Goal: Register for event/course

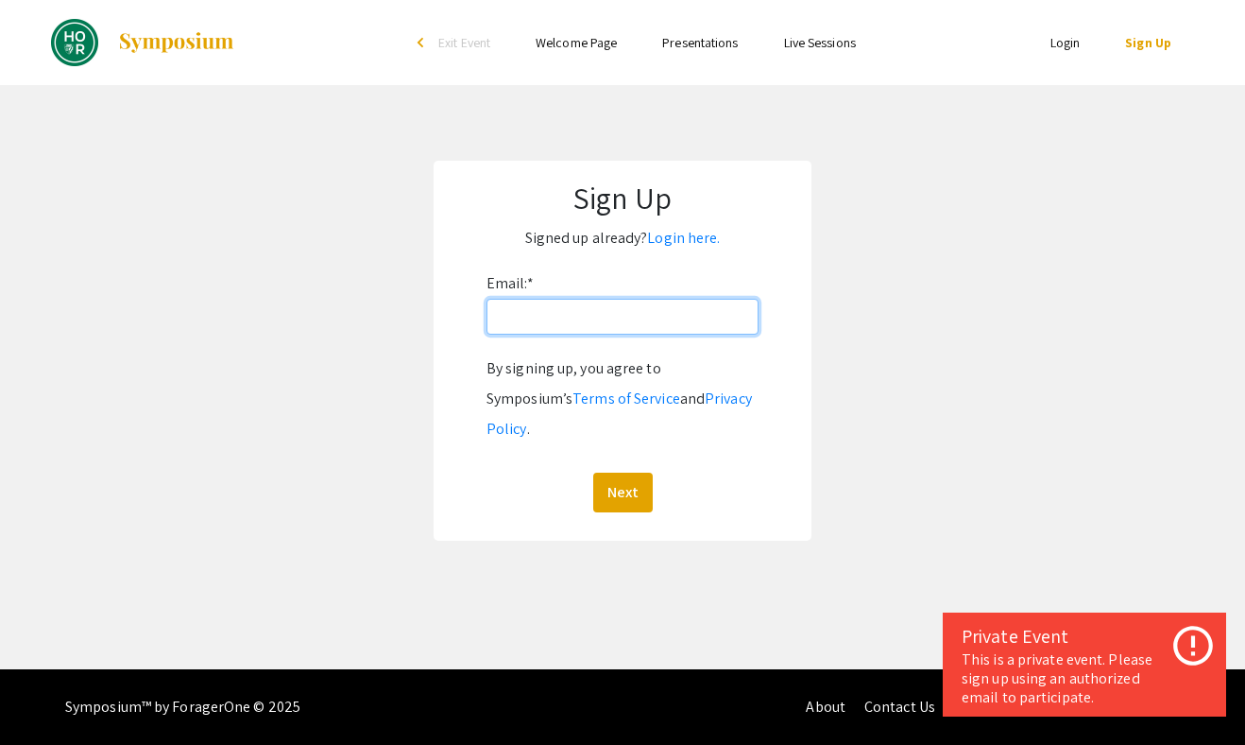
click at [644, 316] on input "Email: *" at bounding box center [623, 317] width 272 height 36
type input "[EMAIL_ADDRESS][DOMAIN_NAME]"
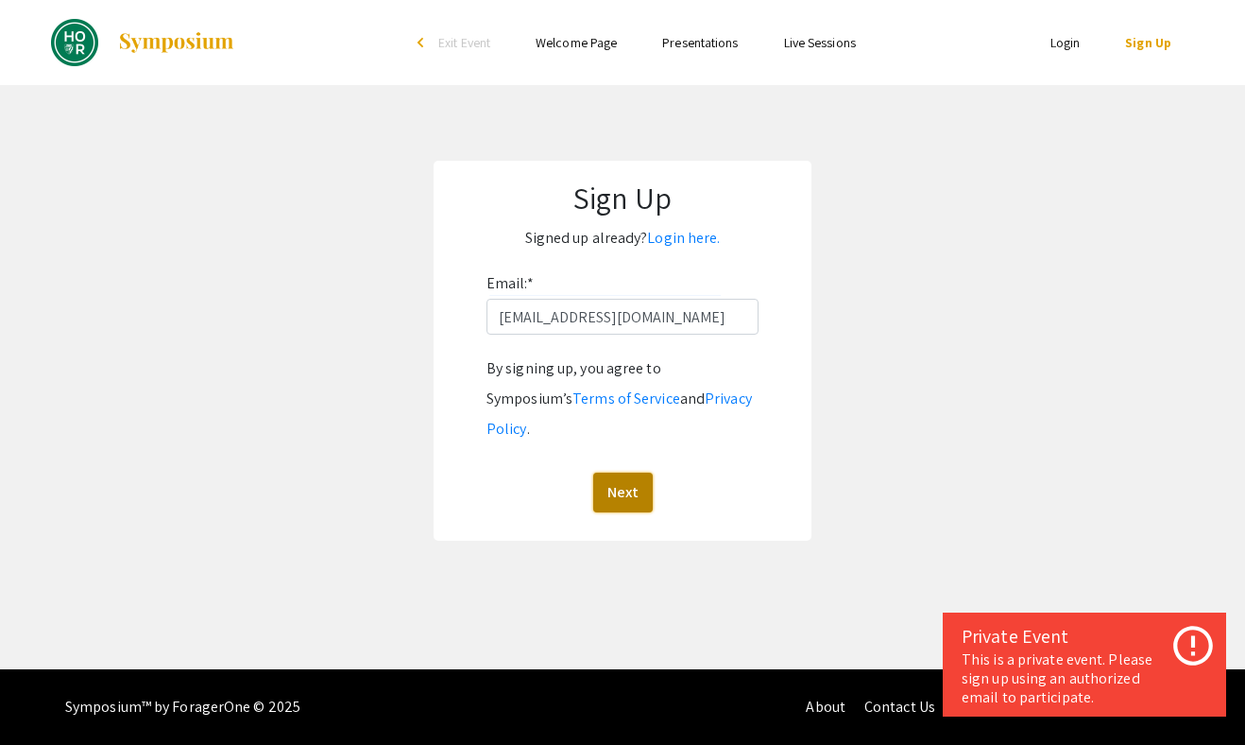
click at [622, 472] on button "Next" at bounding box center [623, 492] width 60 height 40
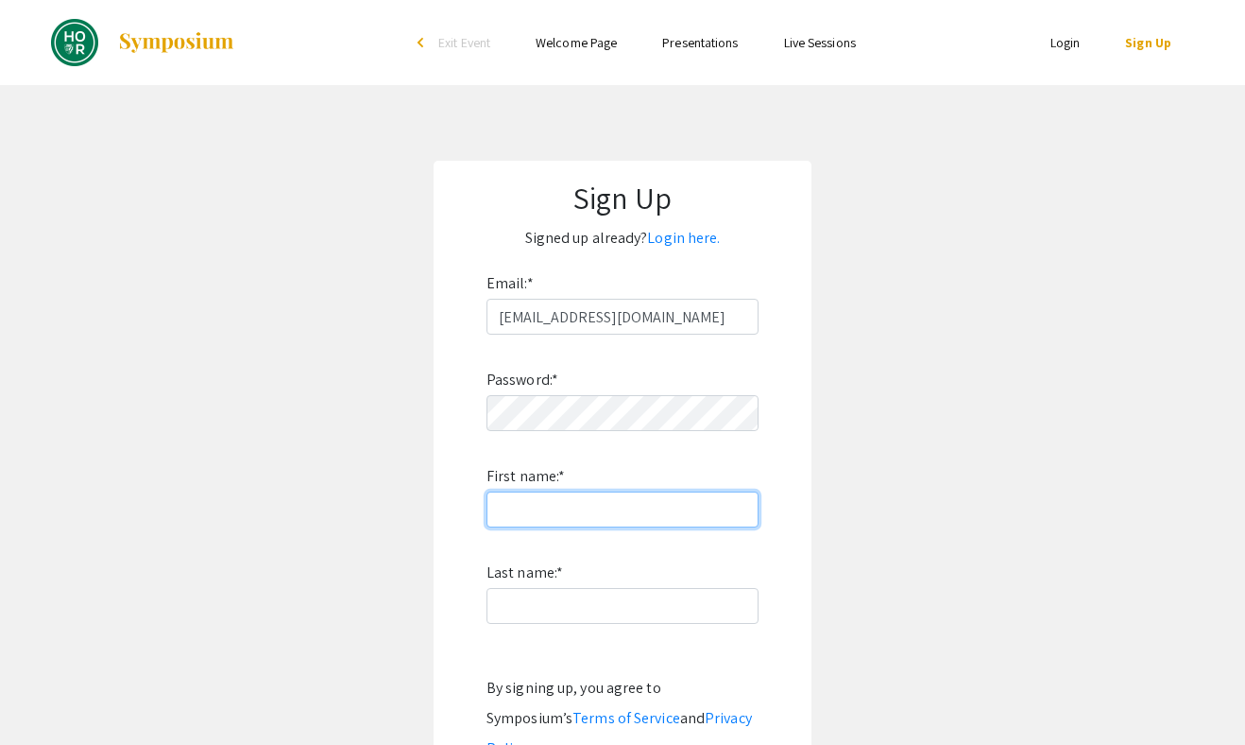
click at [598, 525] on input "First name: *" at bounding box center [623, 509] width 272 height 36
type input "Michaela"
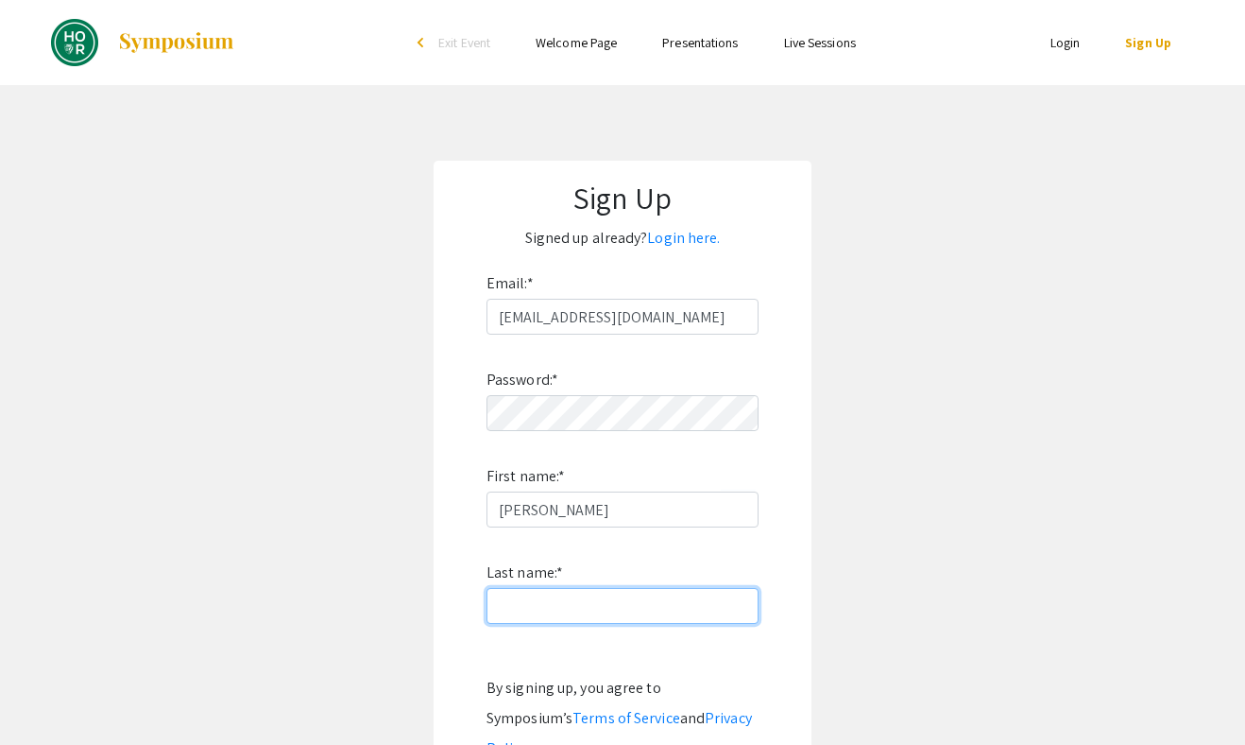
type input "Goo"
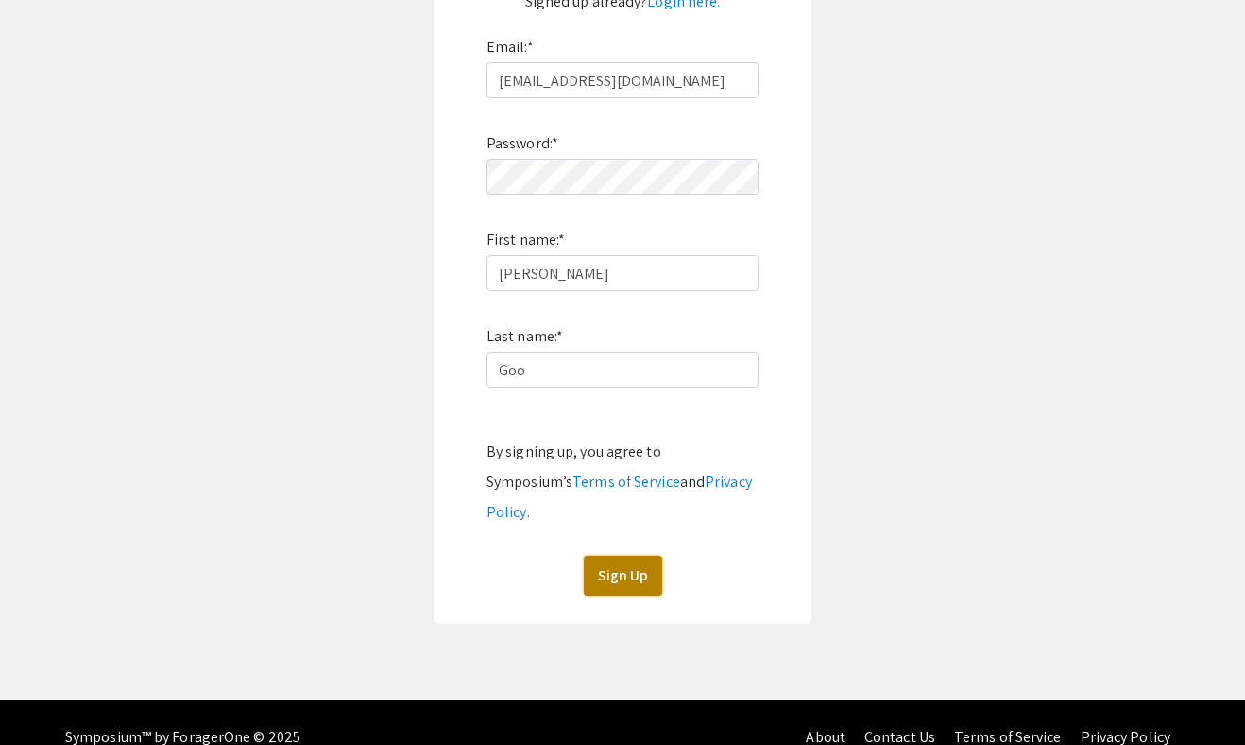
click at [606, 556] on button "Sign Up" at bounding box center [623, 576] width 78 height 40
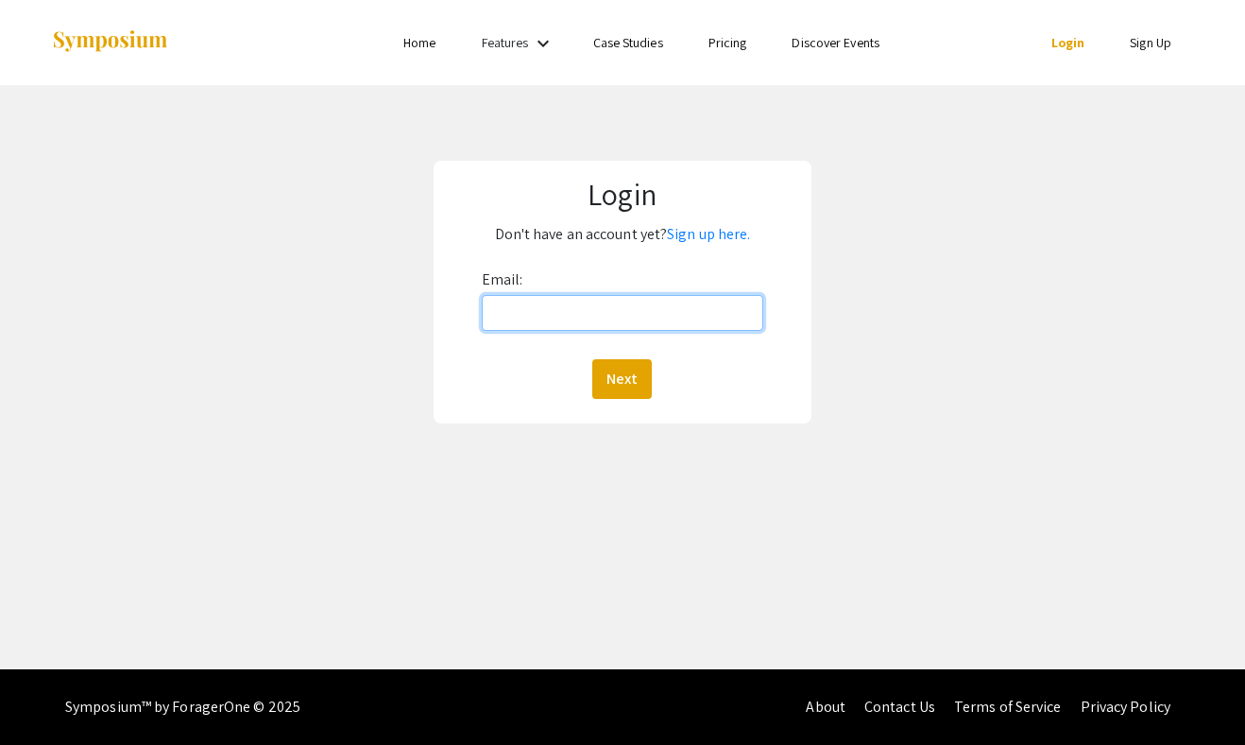
click at [582, 302] on input "Email:" at bounding box center [623, 313] width 283 height 36
type input "[EMAIL_ADDRESS][DOMAIN_NAME]"
click at [592, 359] on button "Next" at bounding box center [622, 379] width 60 height 40
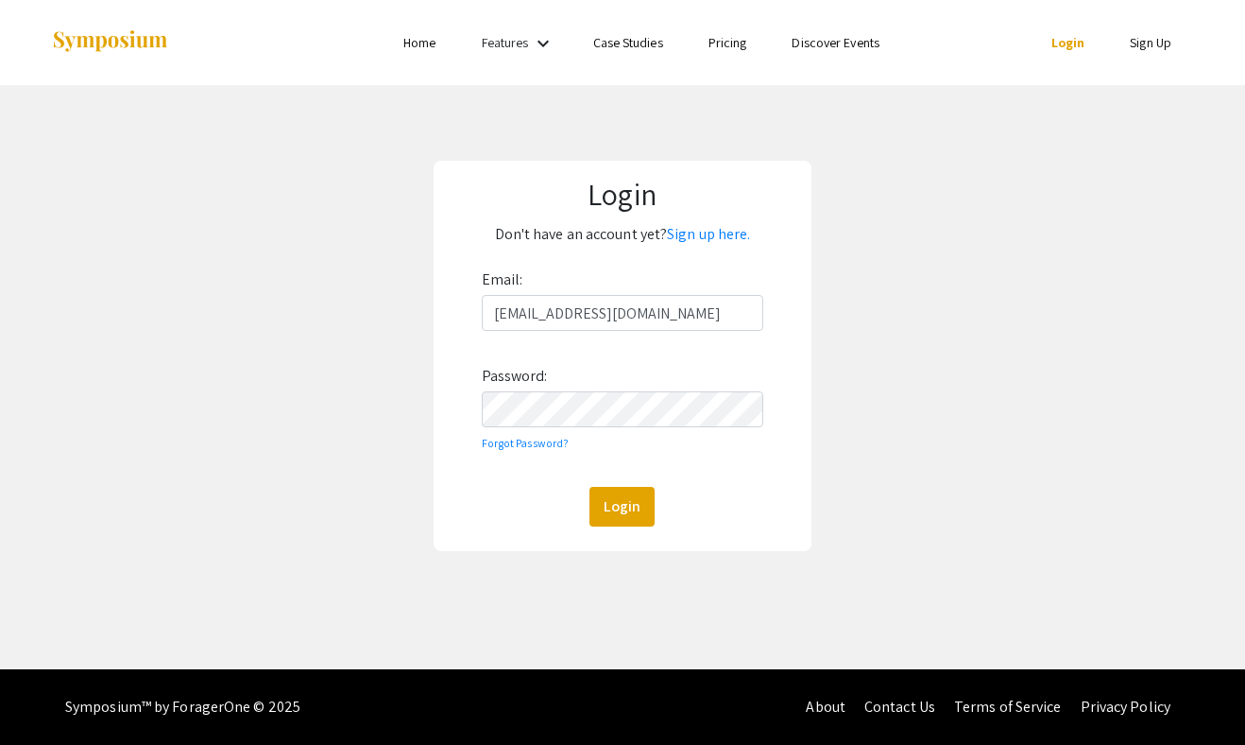
click at [641, 370] on div "Email: [EMAIL_ADDRESS][DOMAIN_NAME] Password: Forgot Password? Login" at bounding box center [623, 396] width 283 height 262
click at [629, 533] on div "Login Don't have an account yet? Sign up here. Email: [EMAIL_ADDRESS][DOMAIN_NA…" at bounding box center [623, 356] width 378 height 390
click at [621, 516] on button "Login" at bounding box center [622, 507] width 65 height 40
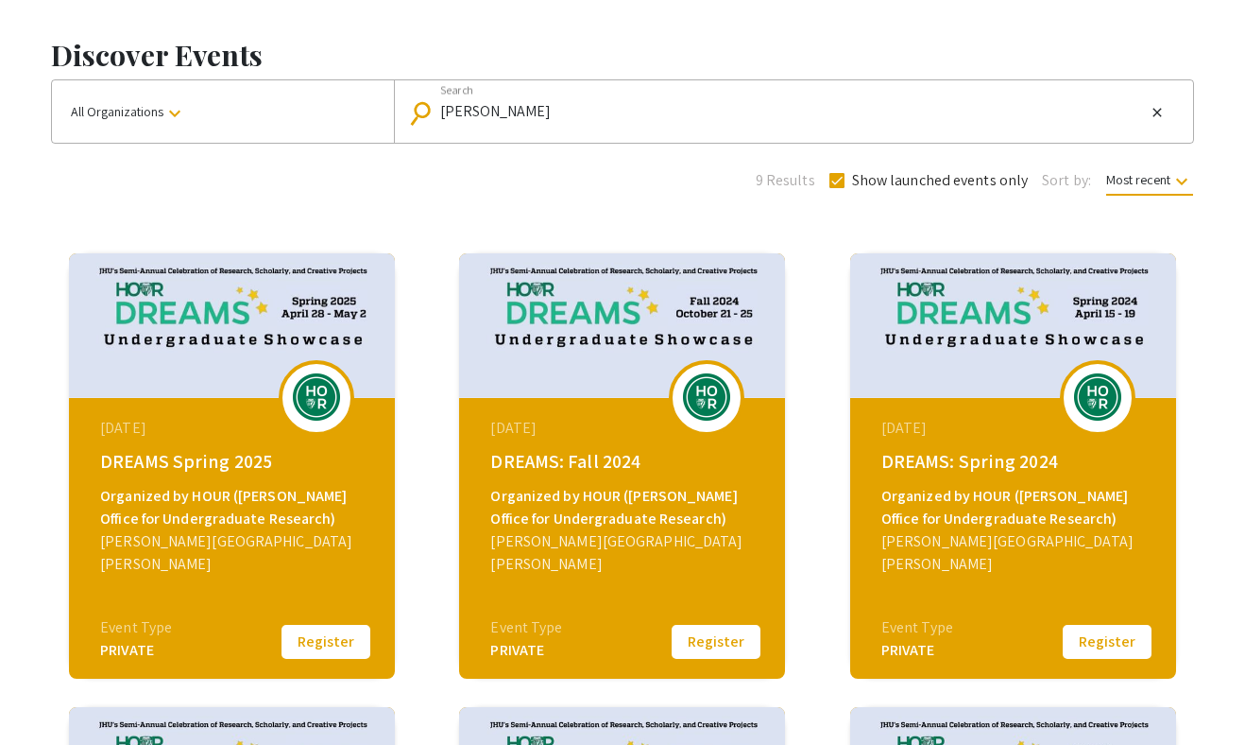
scroll to position [211, 0]
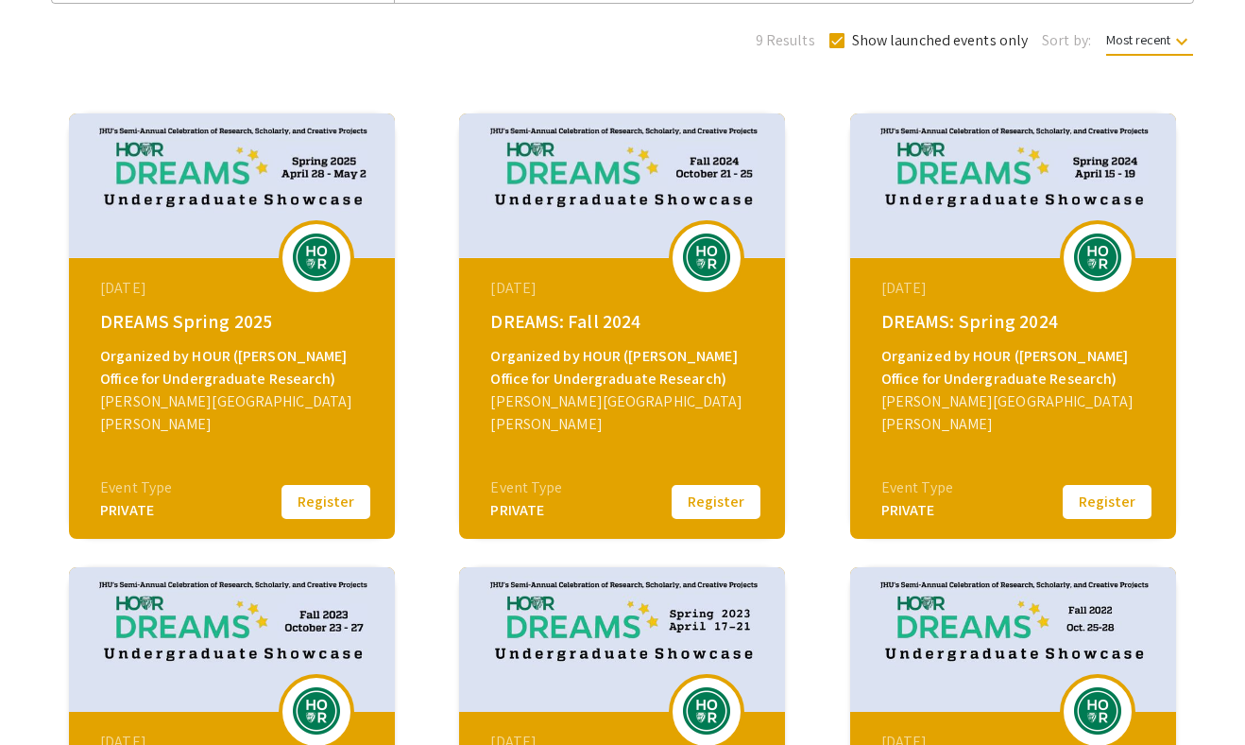
click at [198, 319] on div "DREAMS Spring 2025" at bounding box center [234, 321] width 268 height 28
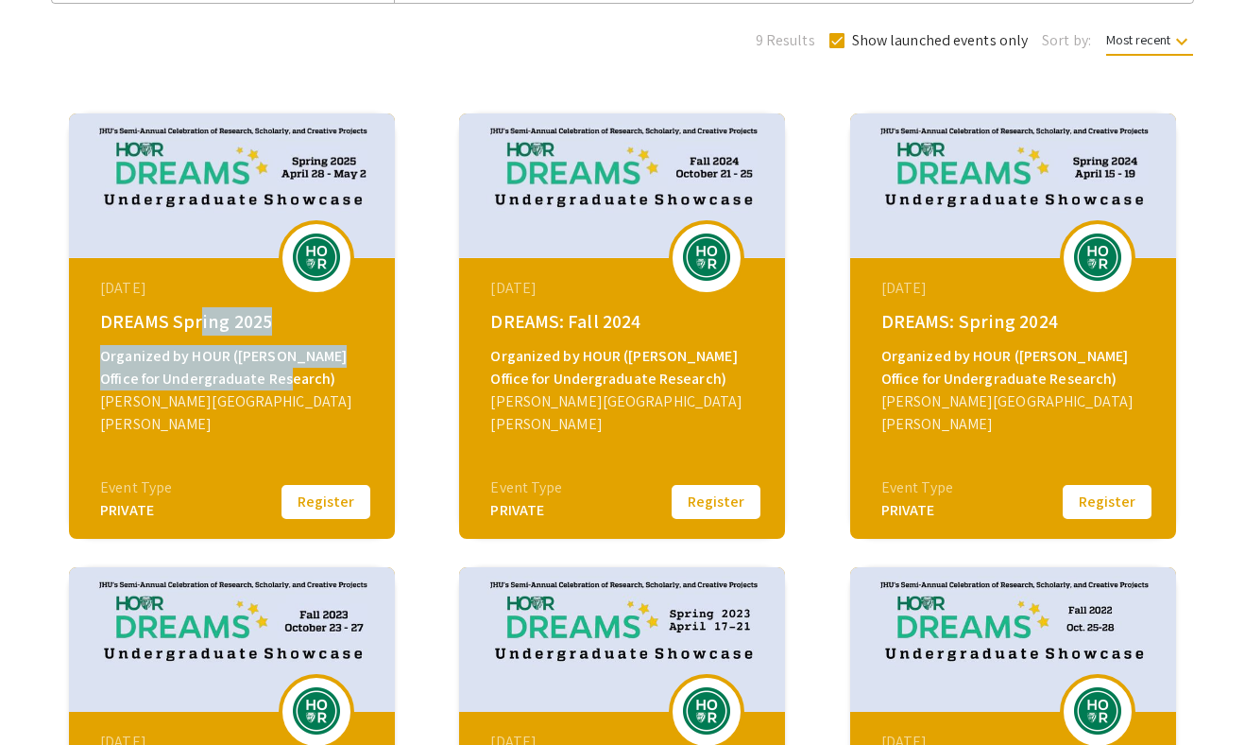
drag, startPoint x: 198, startPoint y: 319, endPoint x: 282, endPoint y: 379, distance: 102.3
click at [284, 379] on div "April 28, 2025 DREAMS Spring 2025 Organized by HOUR (Hopkins Office for Undergr…" at bounding box center [234, 376] width 325 height 236
click at [309, 266] on img at bounding box center [316, 256] width 57 height 47
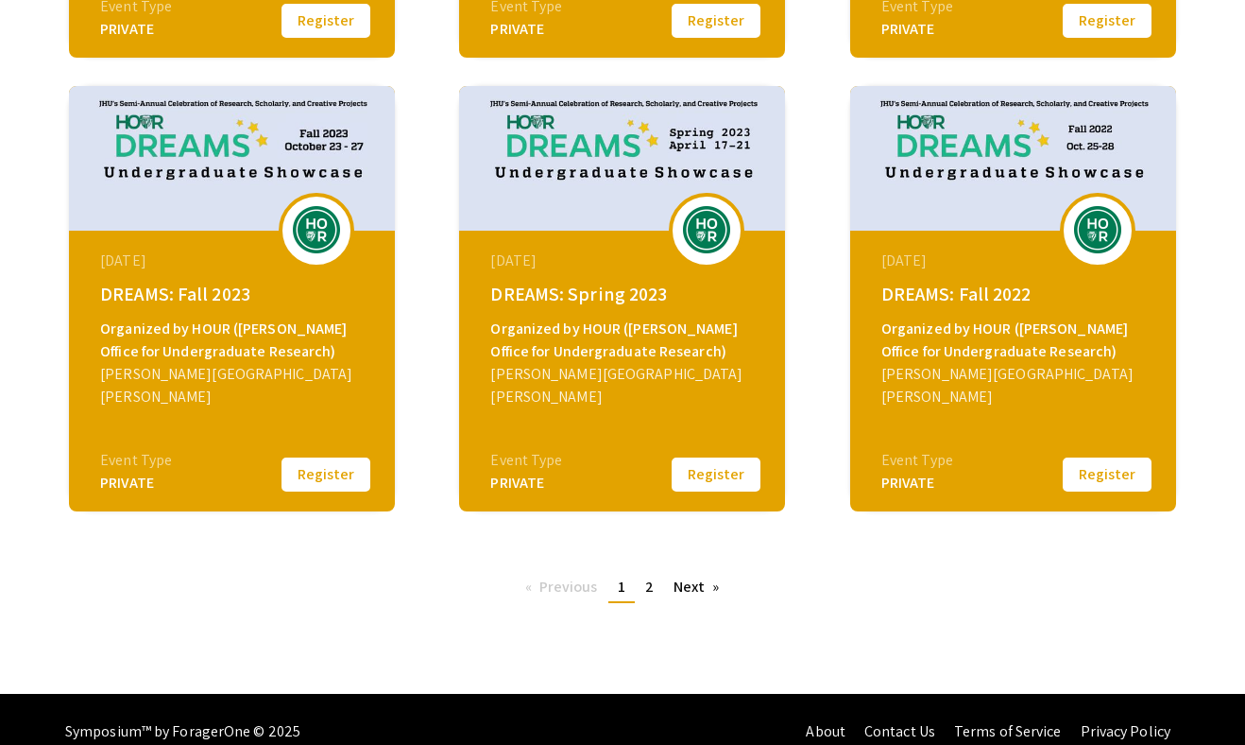
scroll to position [716, 0]
